Goal: Find contact information: Find contact information

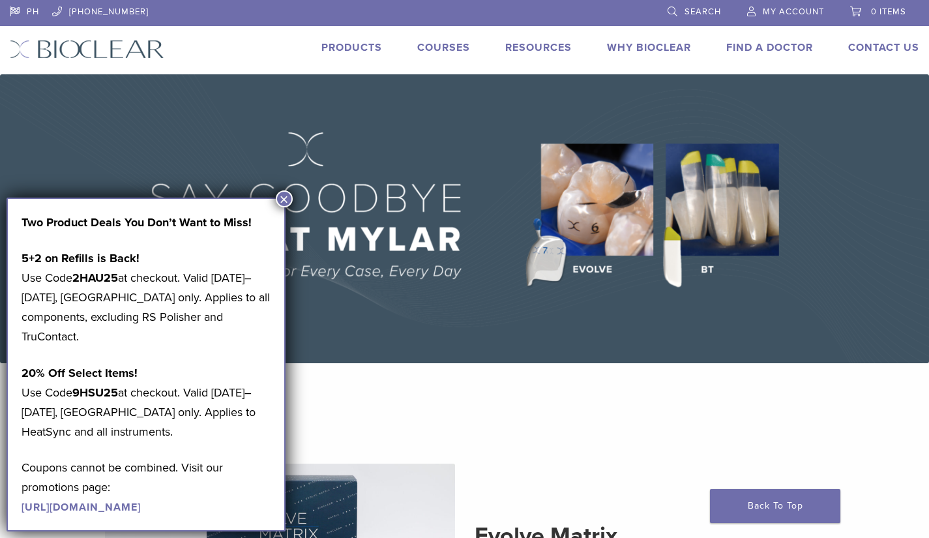
click at [281, 201] on button "×" at bounding box center [284, 198] width 17 height 17
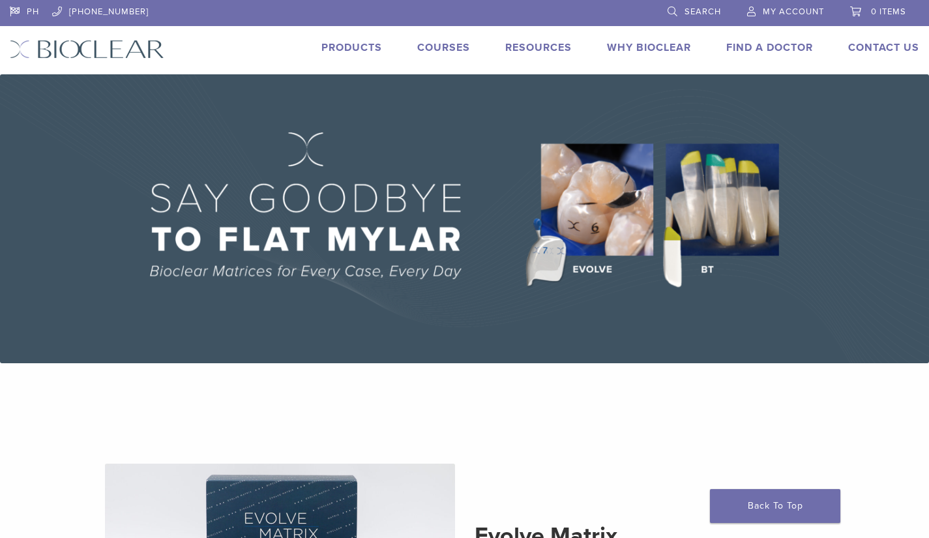
click at [370, 50] on link "Products" at bounding box center [351, 47] width 61 height 13
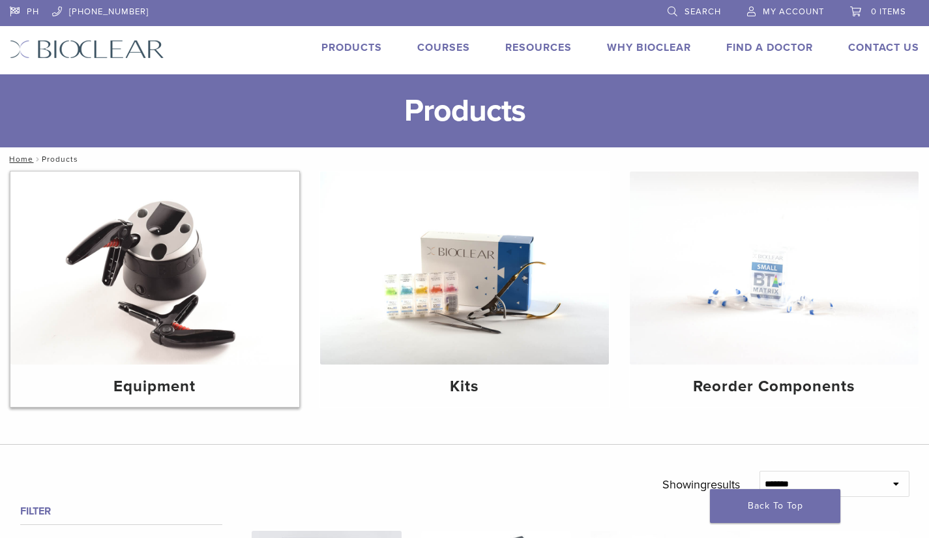
click at [209, 316] on img at bounding box center [154, 268] width 289 height 193
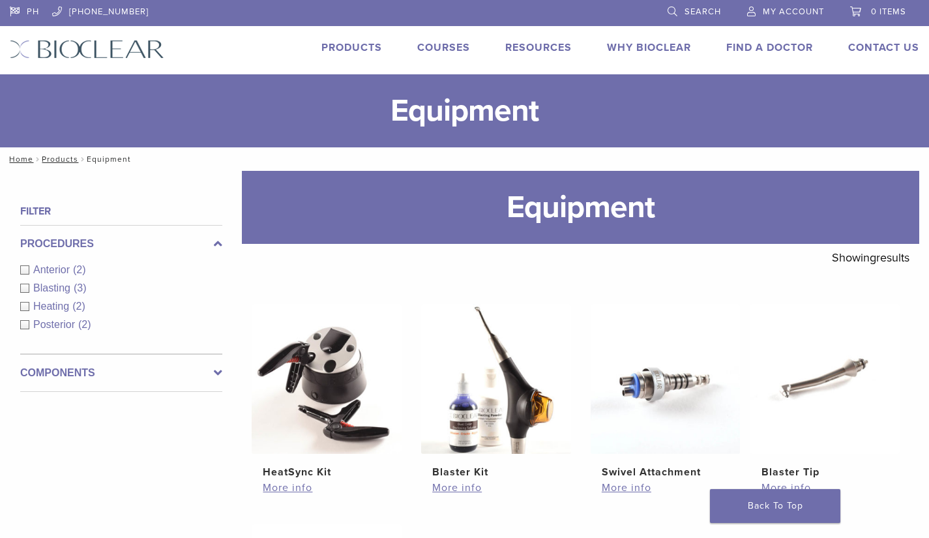
click at [347, 49] on link "Products" at bounding box center [351, 47] width 61 height 13
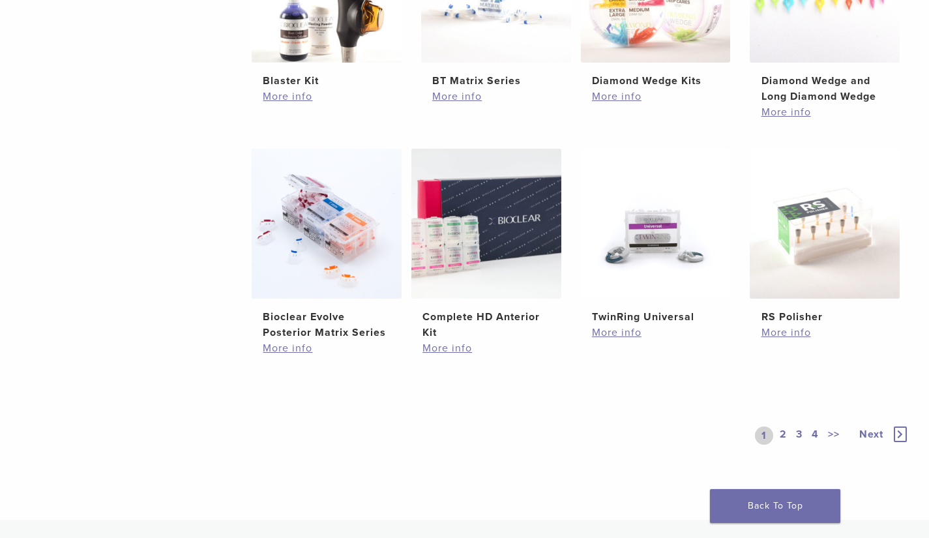
scroll to position [1045, 0]
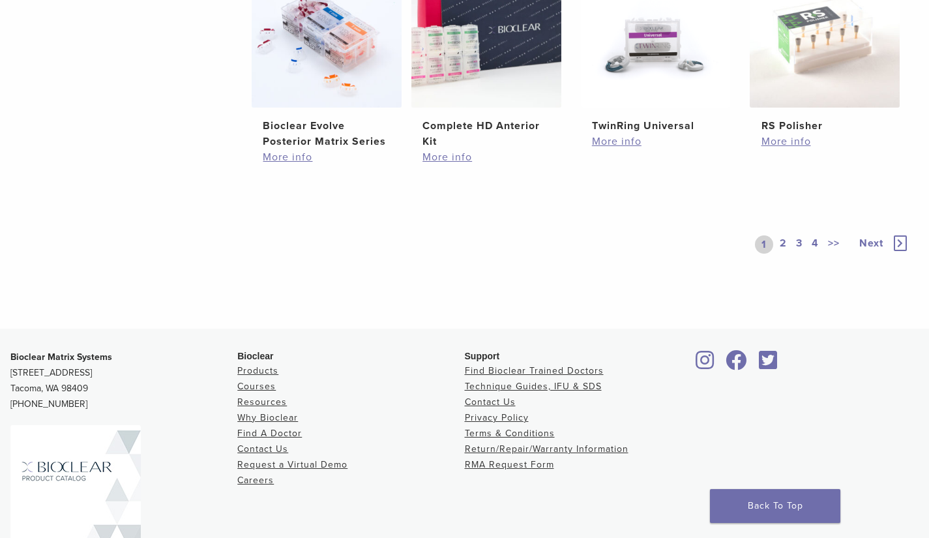
click at [780, 257] on div "1 2 3 4 >> Next" at bounding box center [832, 245] width 155 height 60
click at [783, 241] on link "2" at bounding box center [783, 244] width 12 height 18
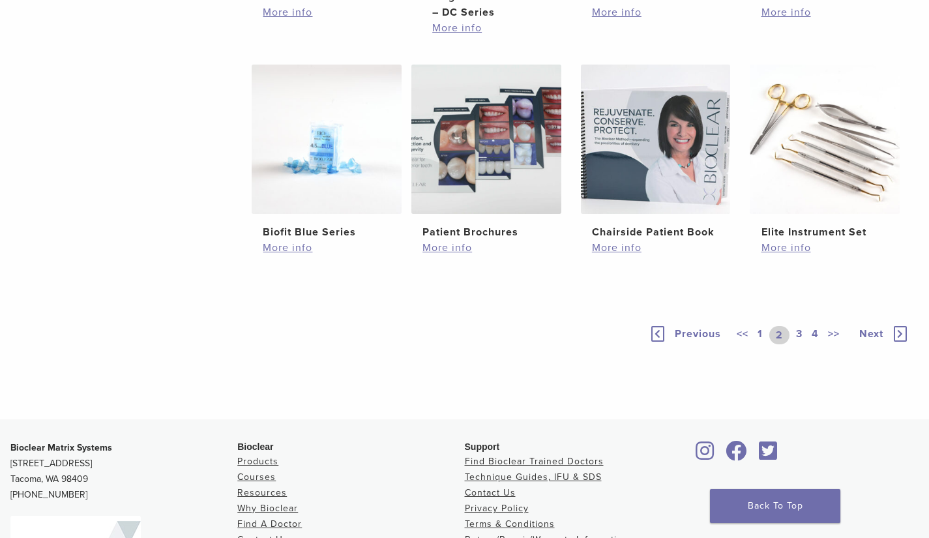
scroll to position [874, 0]
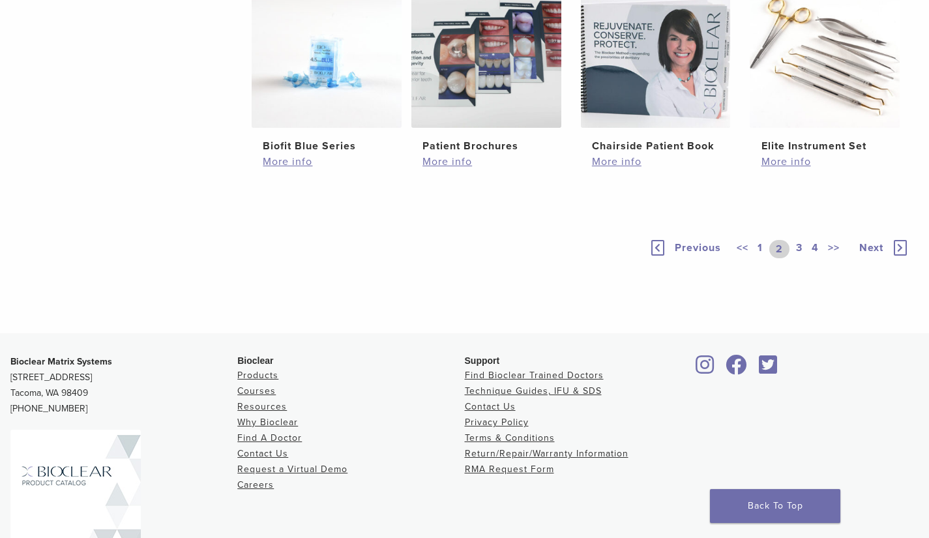
click at [798, 258] on link "3" at bounding box center [800, 249] width 12 height 18
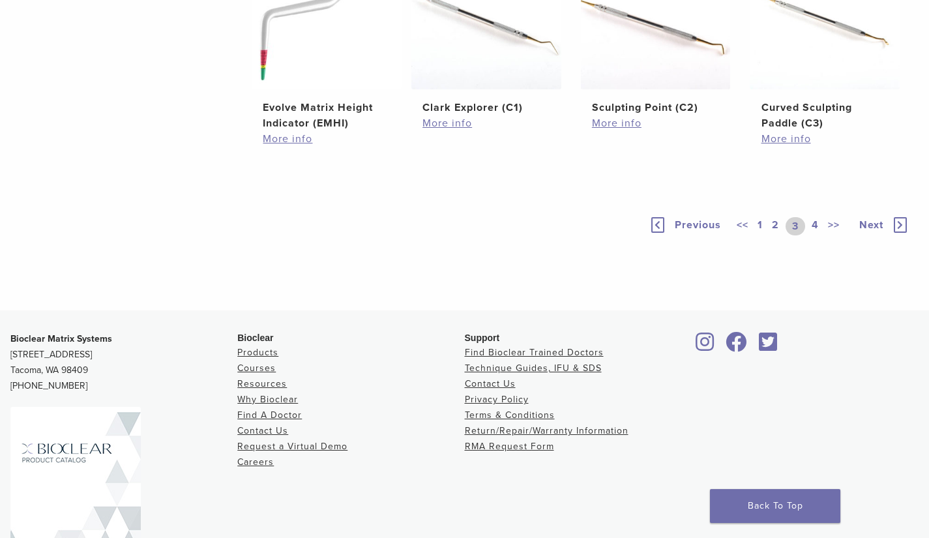
scroll to position [918, 0]
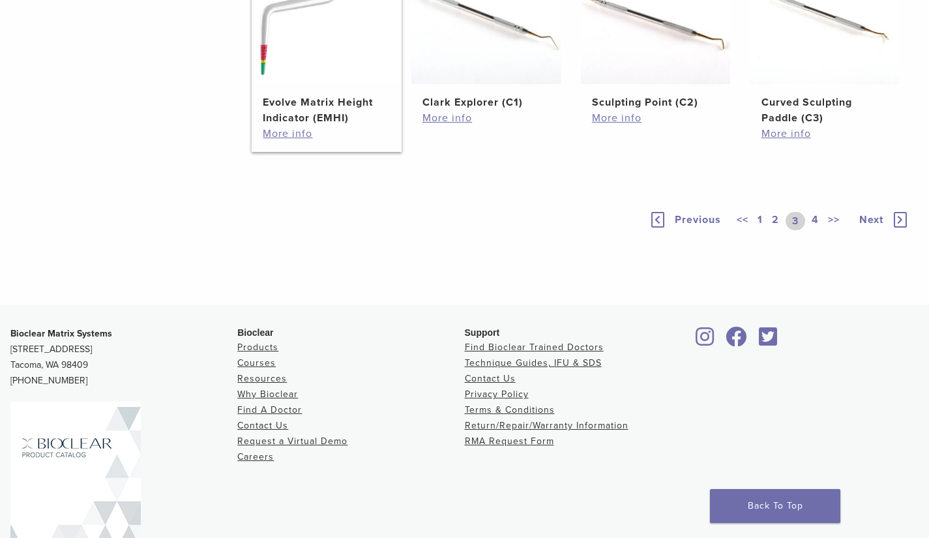
click at [315, 85] on img at bounding box center [327, 10] width 150 height 150
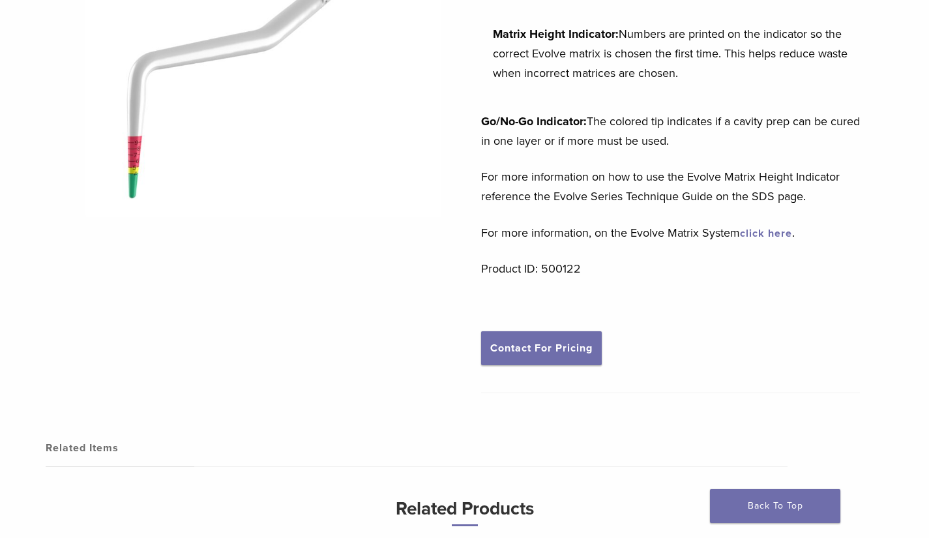
scroll to position [110, 0]
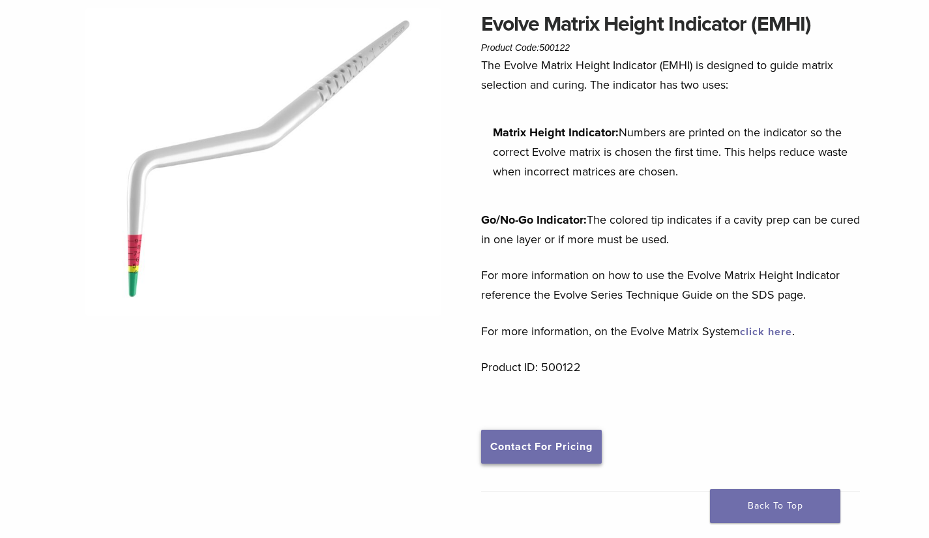
click at [580, 443] on link "Contact For Pricing" at bounding box center [541, 447] width 121 height 34
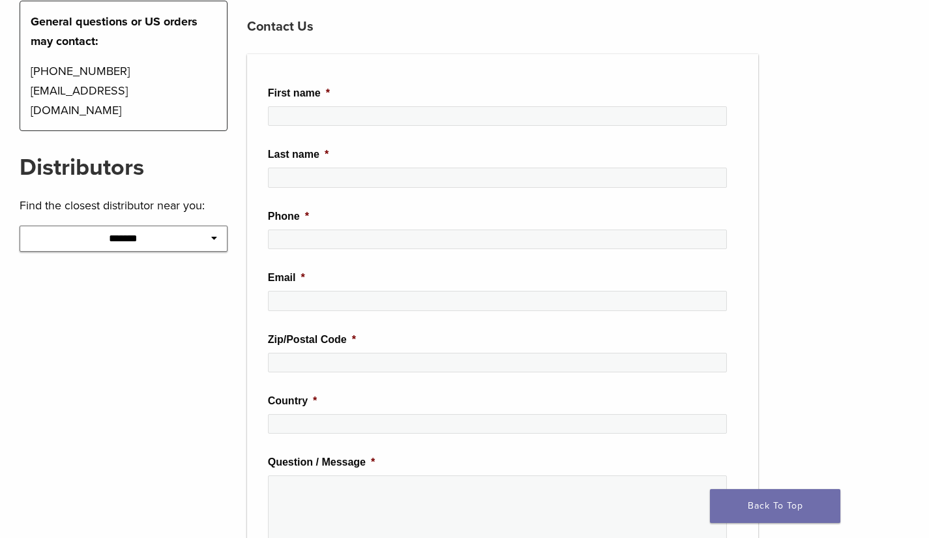
scroll to position [167, 0]
click at [215, 234] on icon at bounding box center [214, 238] width 6 height 9
